Goal: Information Seeking & Learning: Learn about a topic

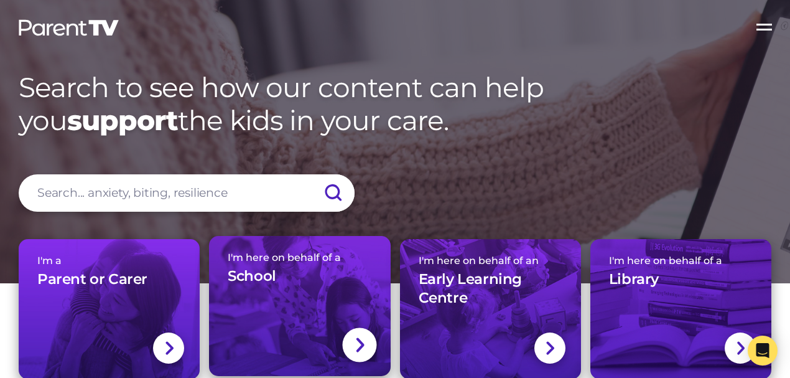
click at [289, 272] on div "I'm here on behalf of a School" at bounding box center [300, 273] width 144 height 44
